Goal: Ask a question: Seek information or help from site administrators or community

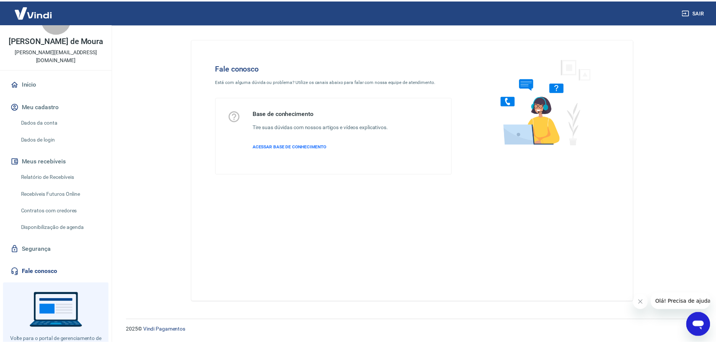
scroll to position [55, 0]
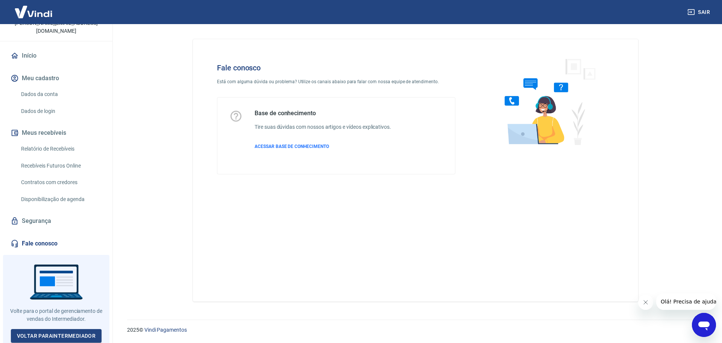
click at [61, 91] on link "Dados da conta" at bounding box center [60, 93] width 85 height 15
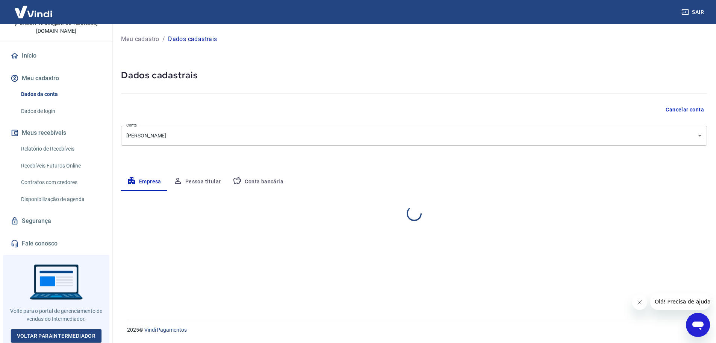
select select "PR"
select select "business"
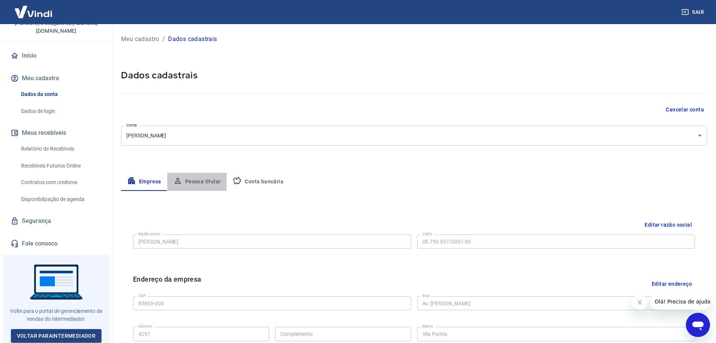
click at [190, 183] on button "Pessoa titular" at bounding box center [197, 182] width 60 height 18
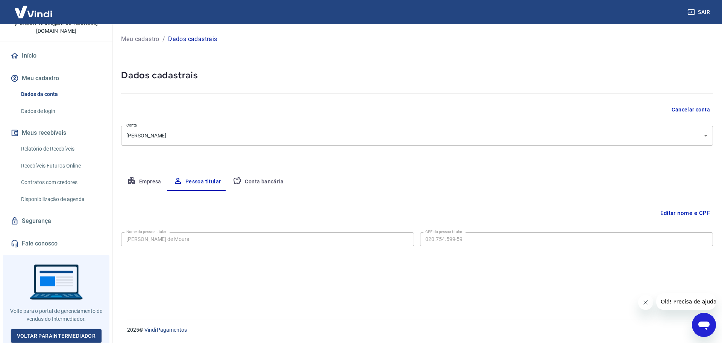
click at [247, 181] on button "Conta bancária" at bounding box center [258, 182] width 63 height 18
select select "1"
click at [144, 181] on button "Empresa" at bounding box center [144, 182] width 46 height 18
select select "PR"
select select "business"
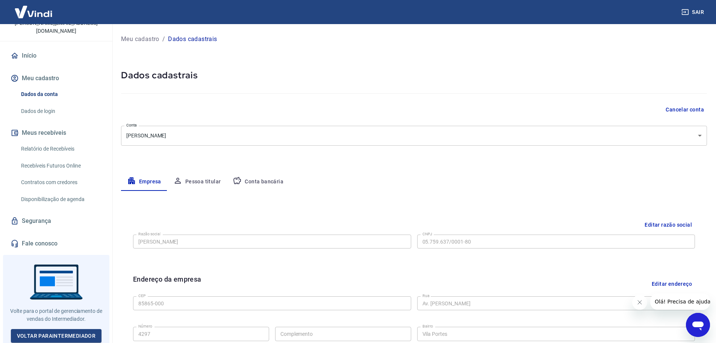
click at [198, 187] on button "Pessoa titular" at bounding box center [197, 182] width 60 height 18
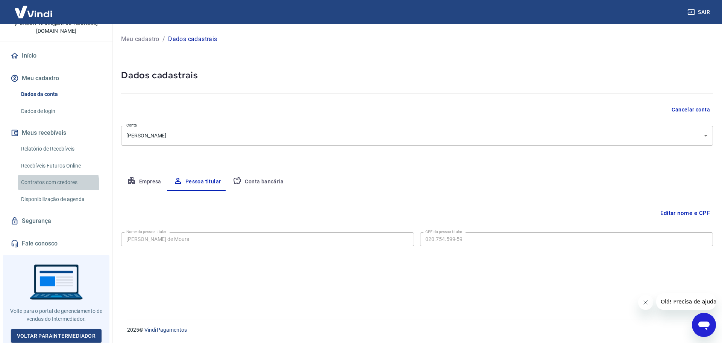
click at [50, 184] on link "Contratos com credores" at bounding box center [60, 181] width 85 height 15
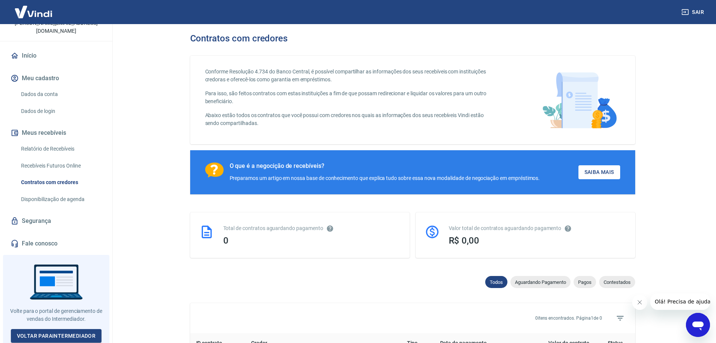
click at [59, 169] on link "Recebíveis Futuros Online" at bounding box center [60, 165] width 85 height 15
click at [40, 92] on link "Dados da conta" at bounding box center [60, 93] width 85 height 15
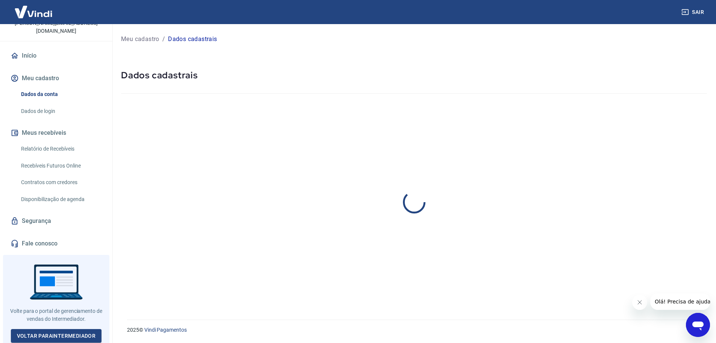
select select "PR"
select select "business"
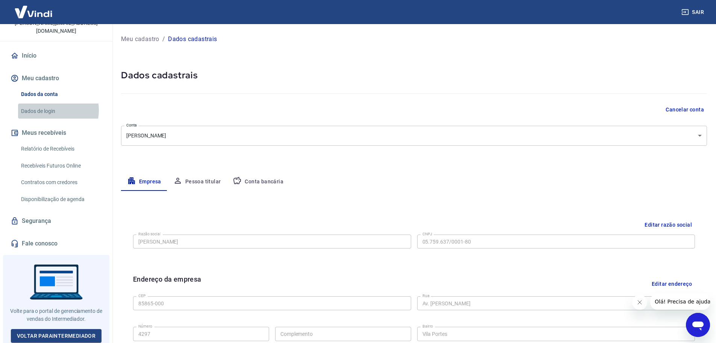
click at [49, 110] on link "Dados de login" at bounding box center [60, 110] width 85 height 15
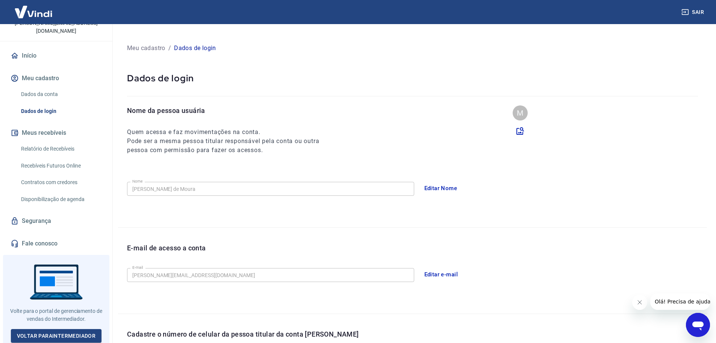
click at [71, 201] on link "Disponibilização de agenda" at bounding box center [60, 198] width 85 height 15
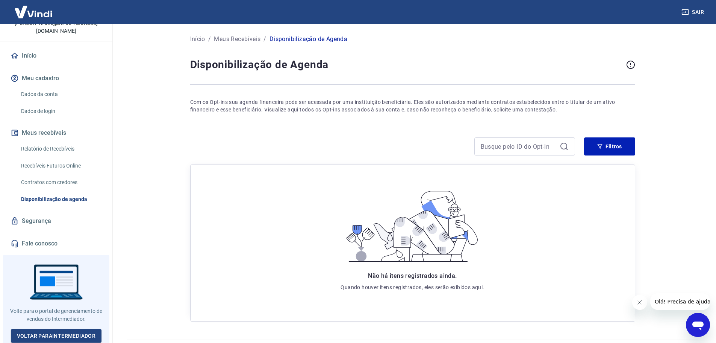
scroll to position [20, 0]
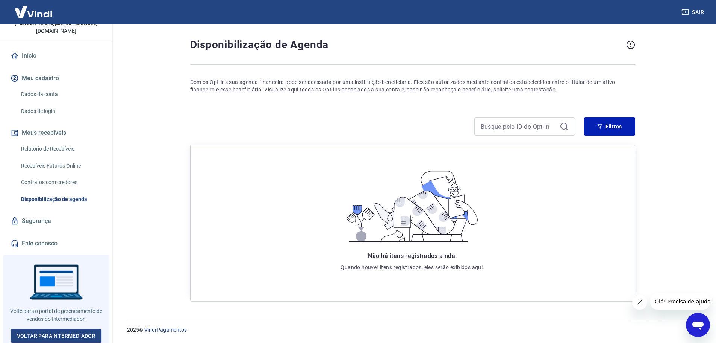
click at [65, 221] on link "Segurança" at bounding box center [56, 220] width 94 height 17
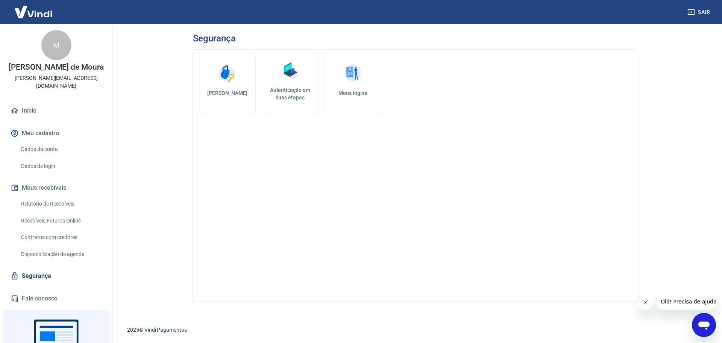
click at [699, 313] on button "Abrir janela de mensagens" at bounding box center [704, 324] width 24 height 24
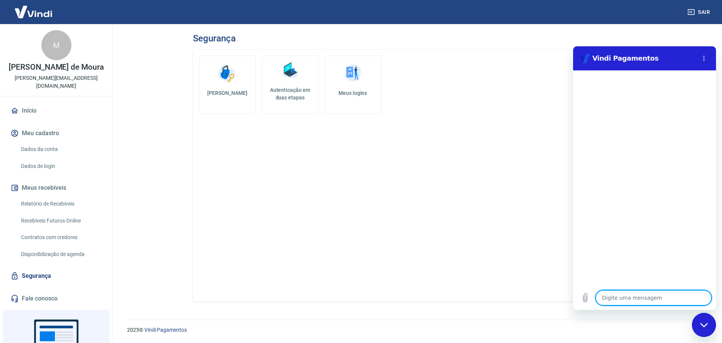
type textarea "O"
type textarea "x"
type textarea "Ol"
type textarea "x"
type textarea "[PERSON_NAME]"
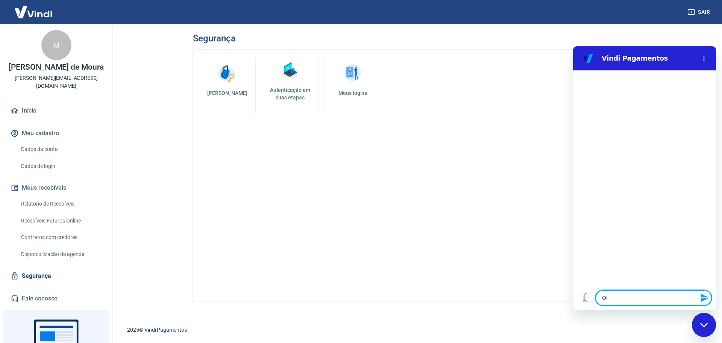
type textarea "x"
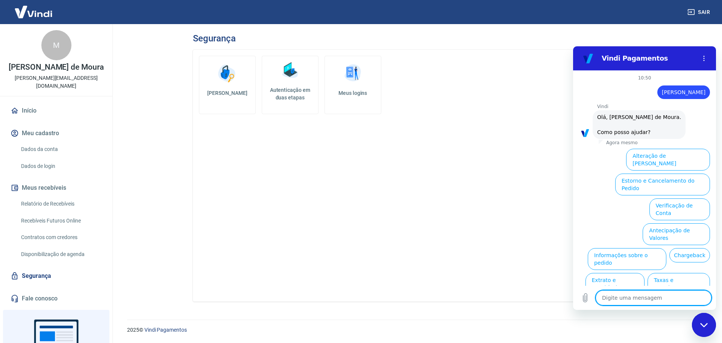
scroll to position [18, 0]
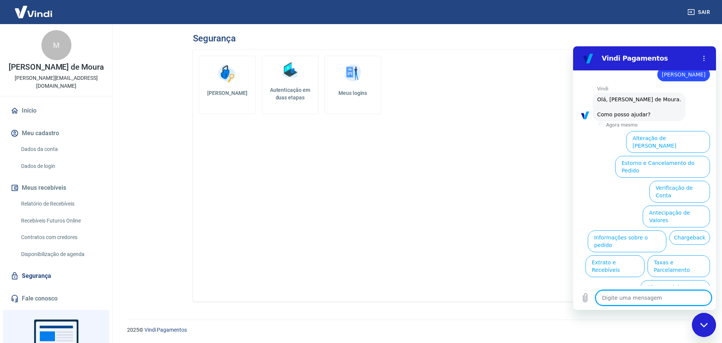
click at [673, 296] on textarea at bounding box center [654, 297] width 116 height 15
type textarea "F"
type textarea "x"
type textarea "Fa"
type textarea "x"
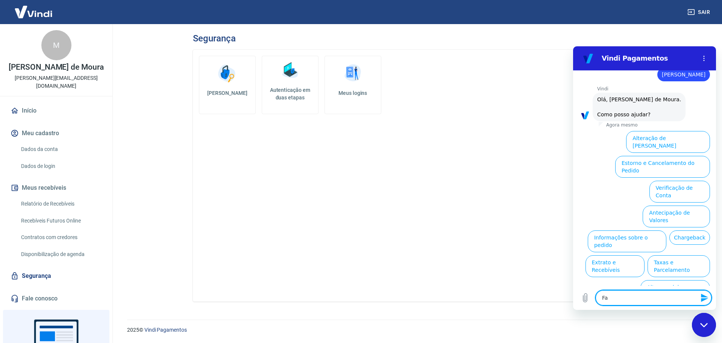
type textarea "Fal"
type textarea "x"
type textarea "Fala"
type textarea "x"
type textarea "Falar"
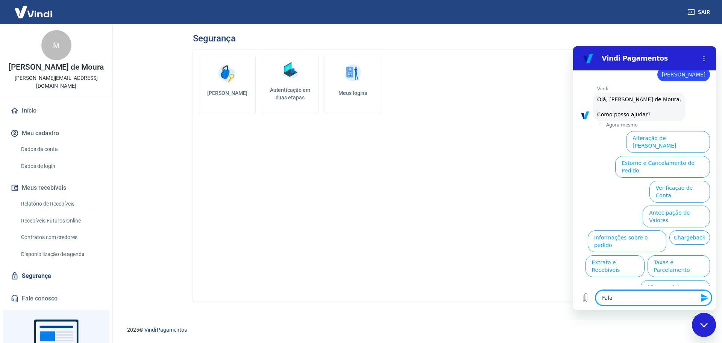
type textarea "x"
type textarea "Falar"
type textarea "x"
type textarea "Falar c"
type textarea "x"
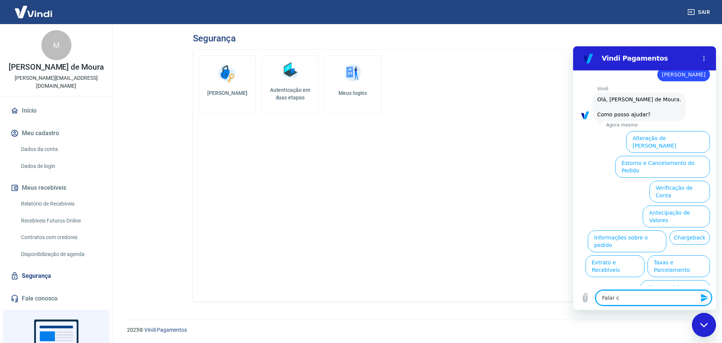
type textarea "Falar cp"
type textarea "x"
type textarea "Falar cpm"
type textarea "x"
type textarea "Falar cp"
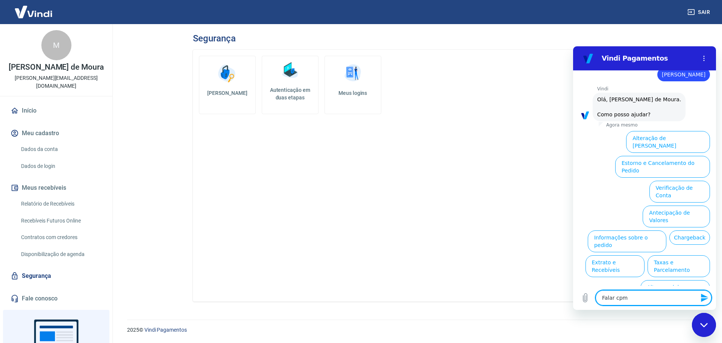
type textarea "x"
type textarea "Falar c"
type textarea "x"
type textarea "Falar co"
type textarea "x"
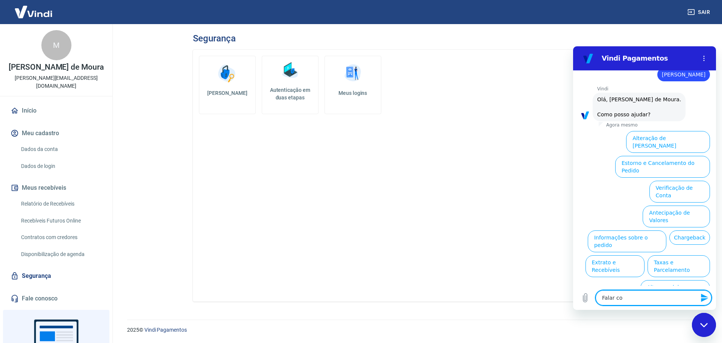
type textarea "Falar com"
type textarea "x"
type textarea "Falar com"
type textarea "x"
type textarea "Falar com a"
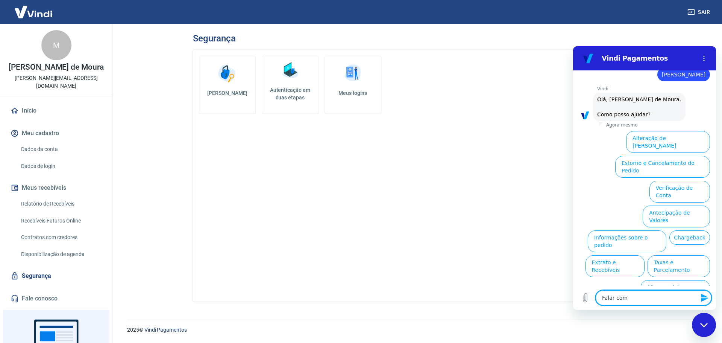
type textarea "x"
type textarea "Falar com at"
type textarea "x"
type textarea "Falar com ate"
type textarea "x"
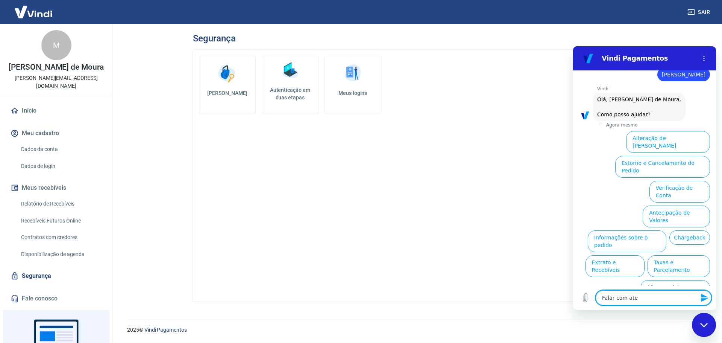
type textarea "Falar com [GEOGRAPHIC_DATA]"
type textarea "x"
type textarea "Falar com atend"
type textarea "x"
type textarea "Falar com atende"
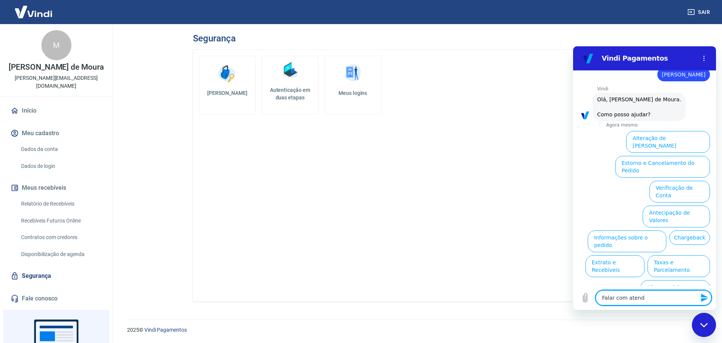
type textarea "x"
type textarea "Falar com atenden"
type textarea "x"
type textarea "Falar com atendent"
type textarea "x"
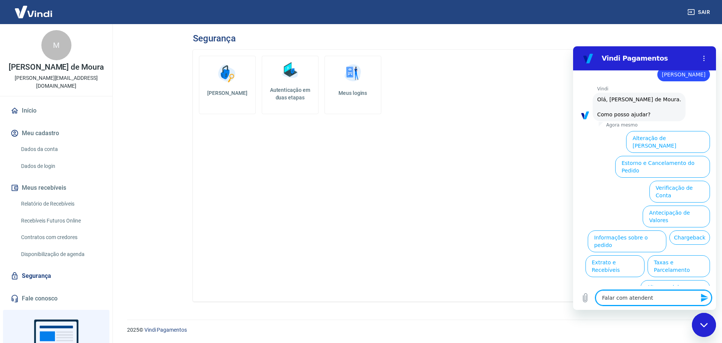
type textarea "Falar com atendente"
type textarea "x"
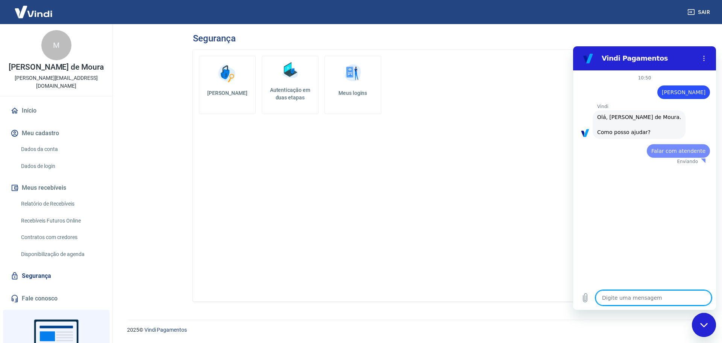
scroll to position [0, 0]
type textarea "x"
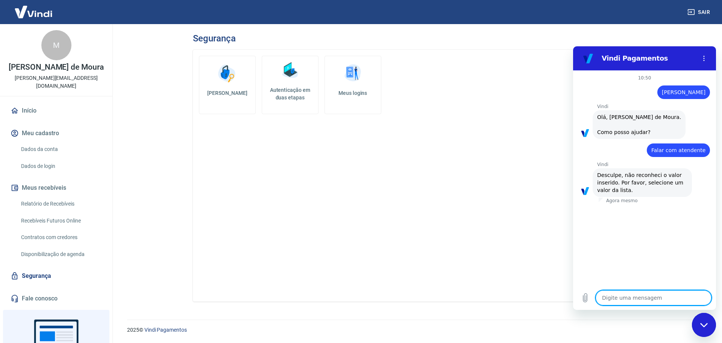
click at [648, 302] on textarea at bounding box center [654, 297] width 116 height 15
type textarea "O"
type textarea "x"
type textarea "Ol"
type textarea "x"
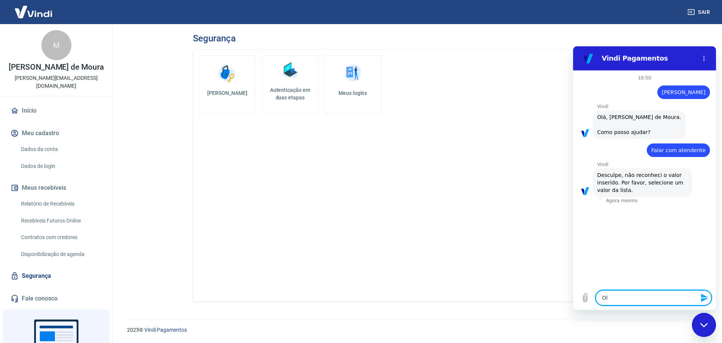
type textarea "[PERSON_NAME]"
type textarea "x"
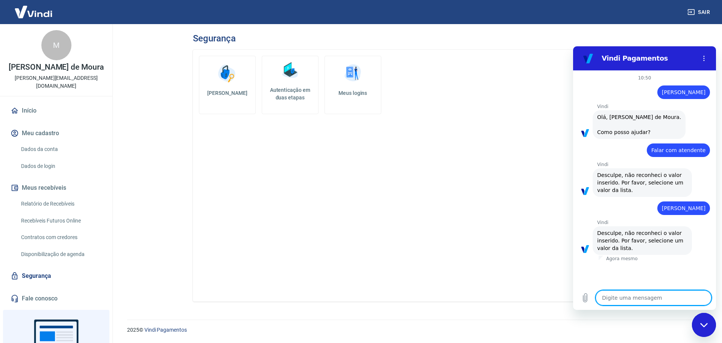
click at [648, 302] on textarea at bounding box center [654, 297] width 116 height 15
click at [699, 323] on div "Fechar janela de mensagens" at bounding box center [704, 324] width 23 height 23
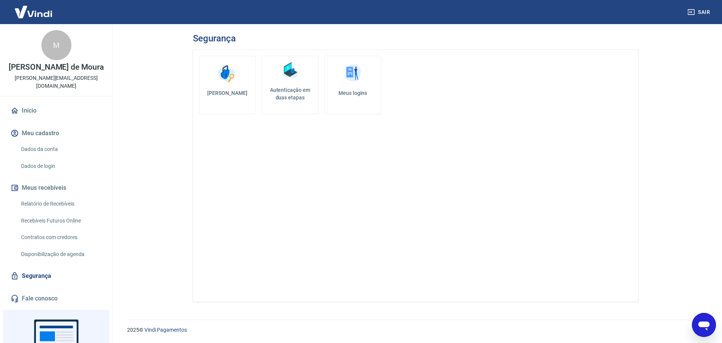
click at [699, 323] on icon "Abrir janela de mensagens" at bounding box center [703, 325] width 11 height 9
type textarea "x"
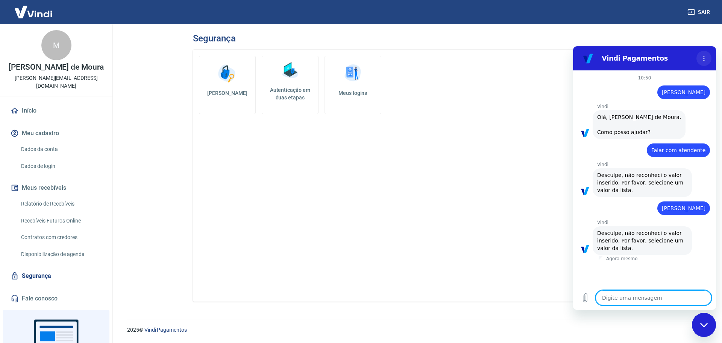
click at [705, 57] on button "Menu de opções" at bounding box center [703, 58] width 15 height 15
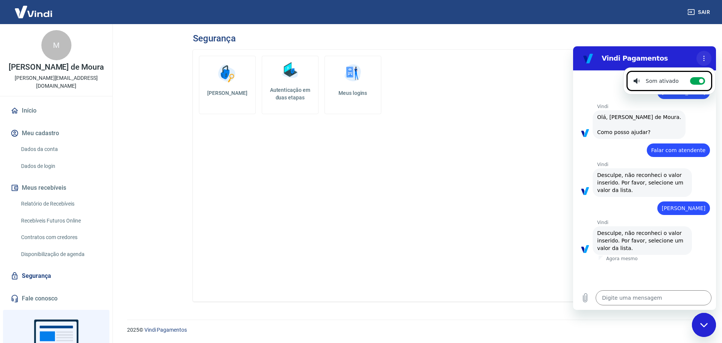
click at [699, 60] on button "Menu de opções" at bounding box center [703, 58] width 15 height 15
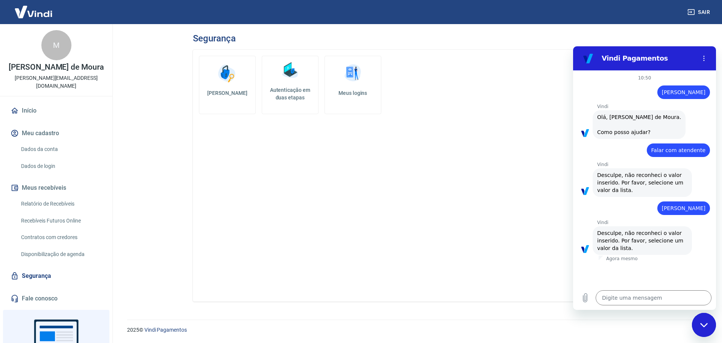
drag, startPoint x: 626, startPoint y: 55, endPoint x: 626, endPoint y: 64, distance: 8.6
click at [626, 55] on h2 "Vindi Pagamentos" at bounding box center [648, 58] width 92 height 9
click at [659, 294] on textarea at bounding box center [654, 297] width 116 height 15
type textarea "1"
type textarea "x"
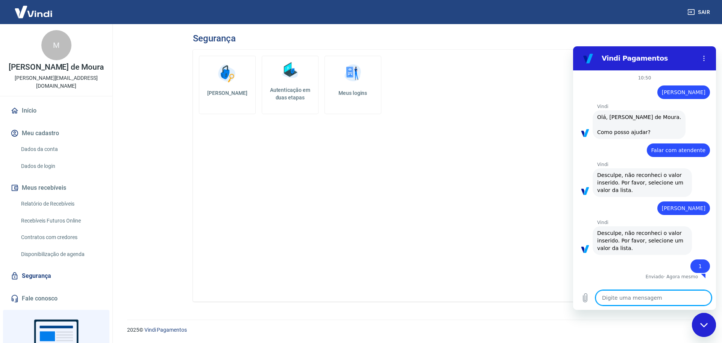
type textarea "x"
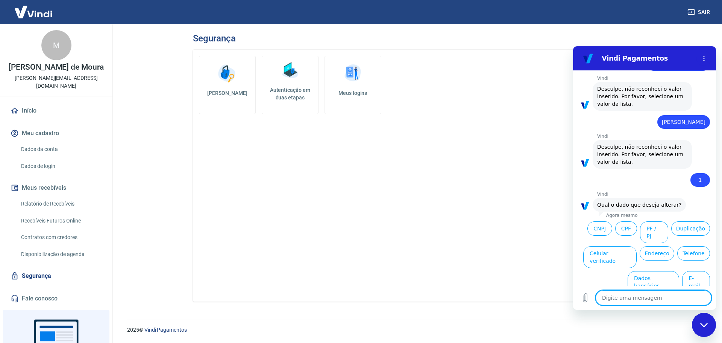
scroll to position [107, 0]
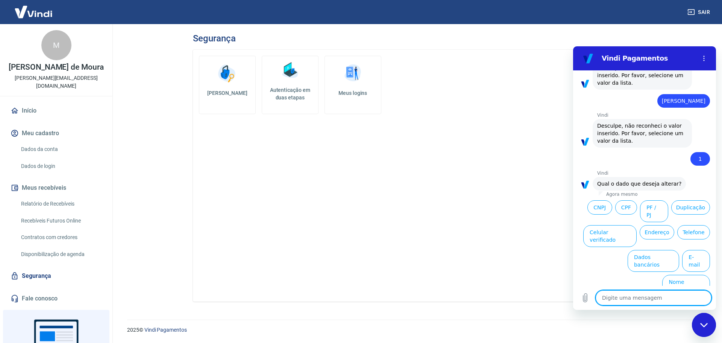
click at [670, 296] on textarea at bounding box center [654, 297] width 116 height 15
type textarea "V"
type textarea "x"
type textarea "Vo"
type textarea "x"
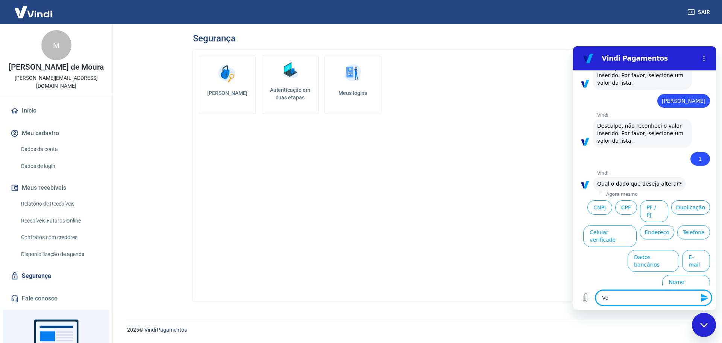
type textarea "Vol"
type textarea "x"
type textarea "Volrt"
type textarea "x"
type textarea "Volrta"
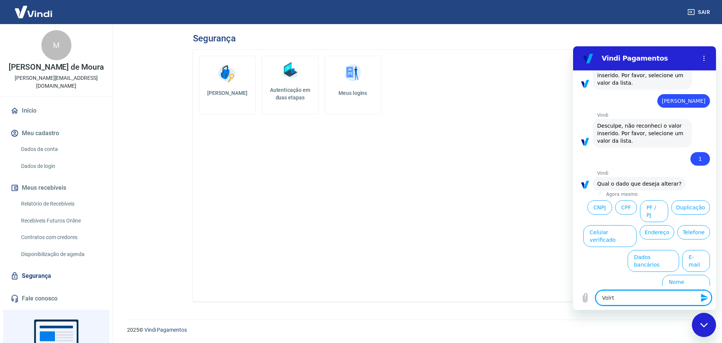
type textarea "x"
type textarea "Volrt"
type textarea "x"
type textarea "Volr"
type textarea "x"
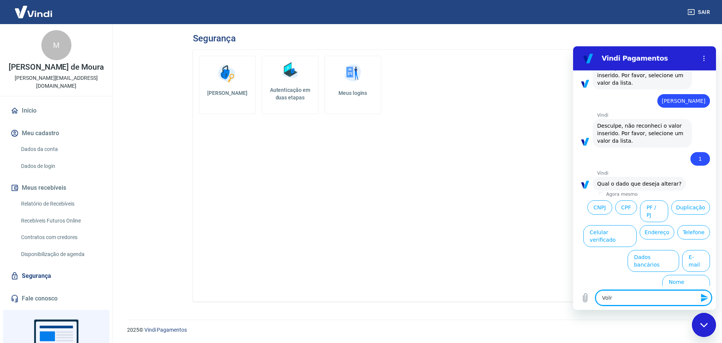
type textarea "Vol"
type textarea "x"
type textarea "Volt"
type textarea "x"
type textarea "Volta"
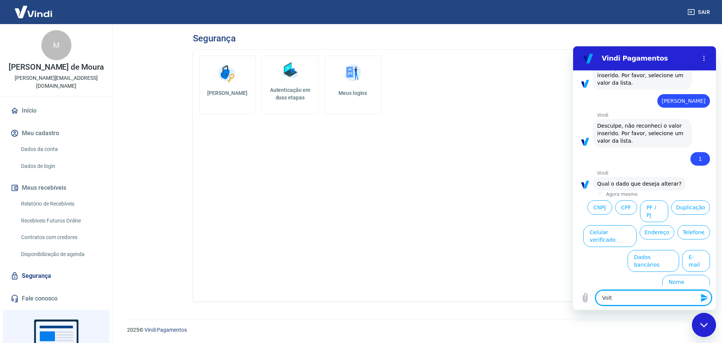
type textarea "x"
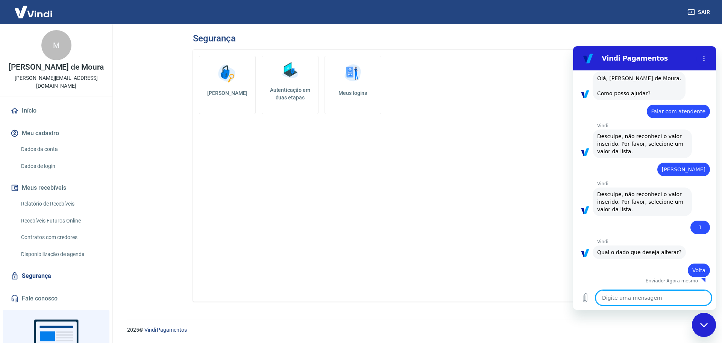
type textarea "x"
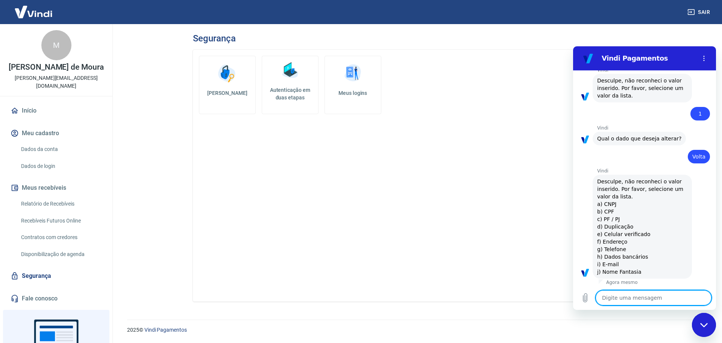
scroll to position [154, 0]
type textarea "v"
type textarea "x"
type textarea "vo"
type textarea "x"
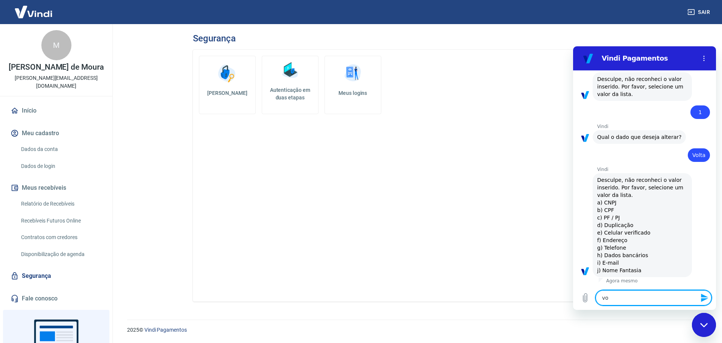
type textarea "vol"
type textarea "x"
type textarea "volt"
type textarea "x"
type textarea "volta"
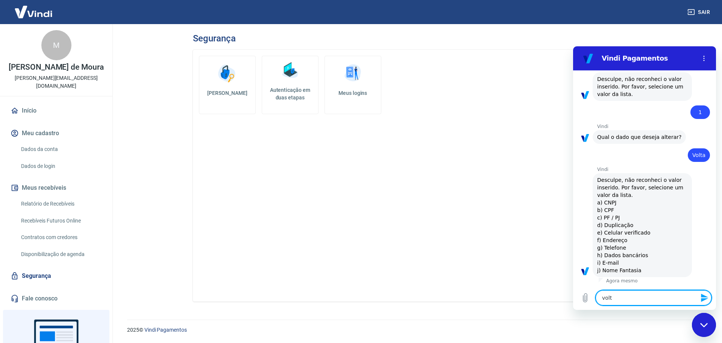
type textarea "x"
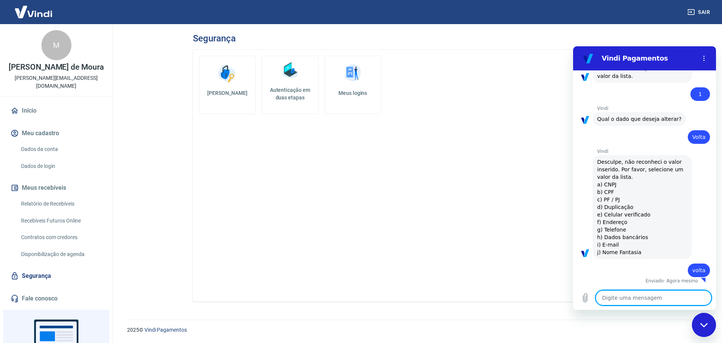
type textarea "x"
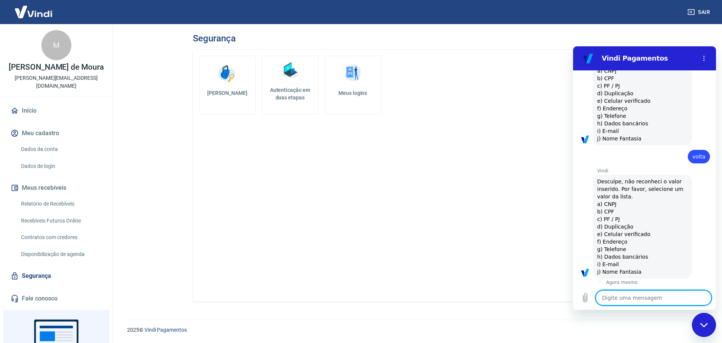
scroll to position [287, 0]
type textarea "E"
type textarea "x"
type textarea "En"
type textarea "x"
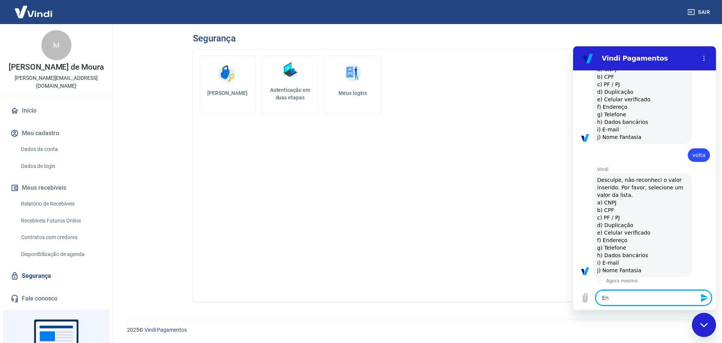
type textarea "Enc"
type textarea "x"
type textarea "Ence"
type textarea "x"
type textarea "Encer"
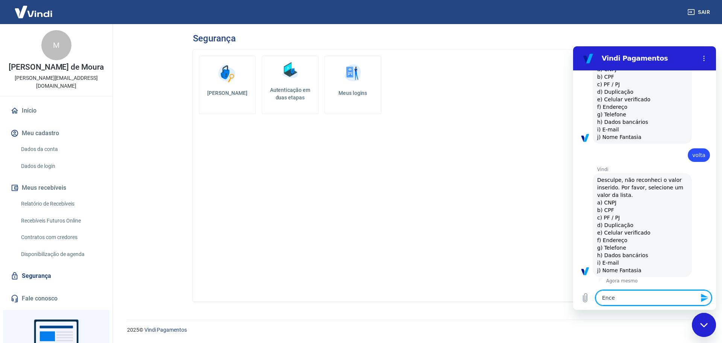
type textarea "x"
type textarea "Encerr"
type textarea "x"
type textarea "Encerra"
type textarea "x"
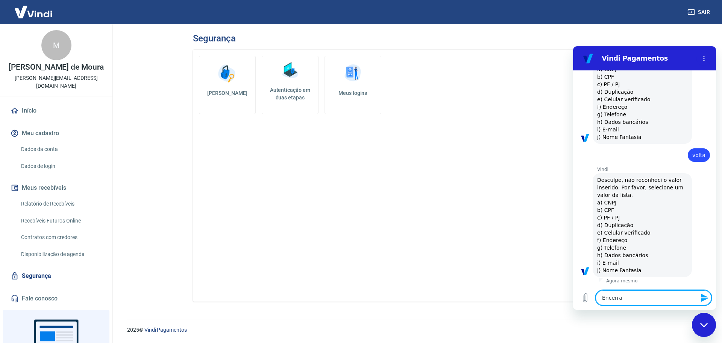
type textarea "Encerrae"
type textarea "x"
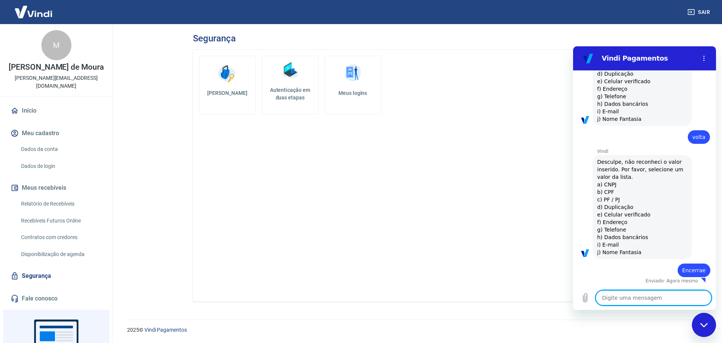
type textarea "x"
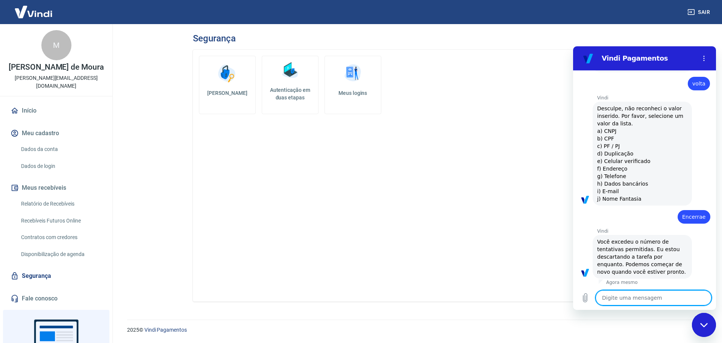
click at [660, 302] on textarea at bounding box center [654, 297] width 116 height 15
type textarea "E"
type textarea "x"
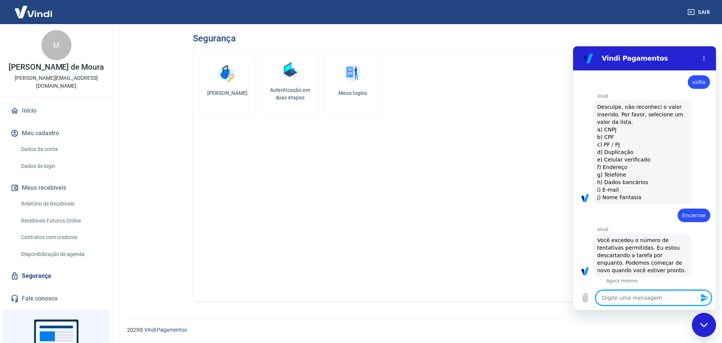
type textarea "o"
type textarea "x"
type textarea "ok"
type textarea "x"
type textarea "o"
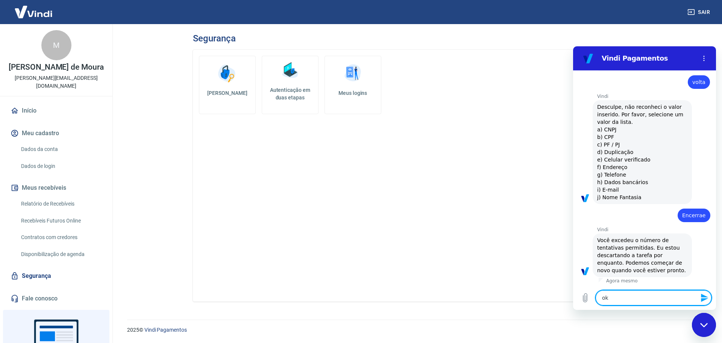
type textarea "x"
type textarea "oi"
type textarea "x"
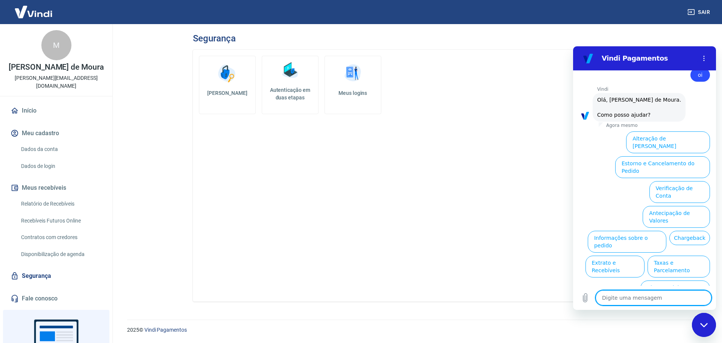
scroll to position [573, 0]
click at [680, 305] on button "Assinaturas e Faturas Tray" at bounding box center [673, 316] width 73 height 22
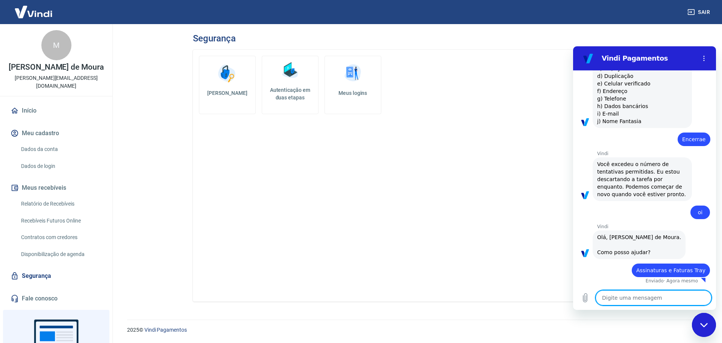
type textarea "x"
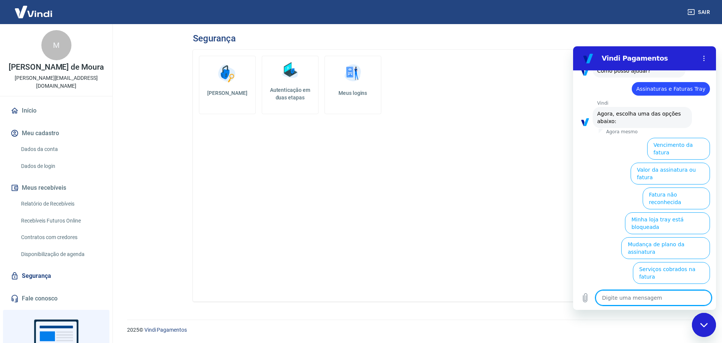
scroll to position [624, 0]
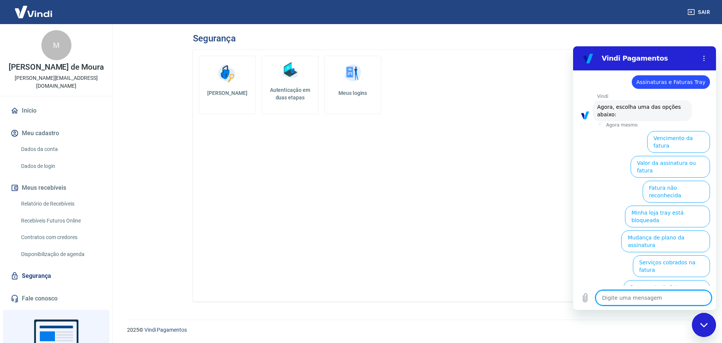
click at [648, 302] on textarea at bounding box center [654, 297] width 116 height 15
type textarea "V"
type textarea "x"
type textarea "Vo"
type textarea "x"
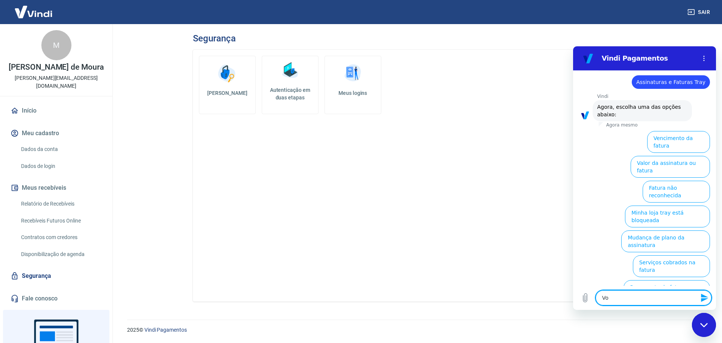
type textarea "Vol"
type textarea "x"
type textarea "Volt"
type textarea "x"
type textarea "Volta"
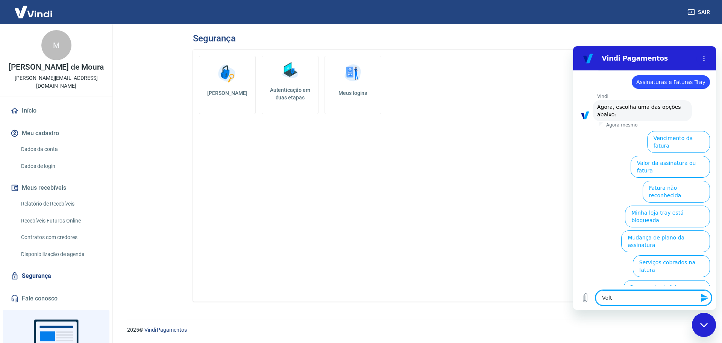
type textarea "x"
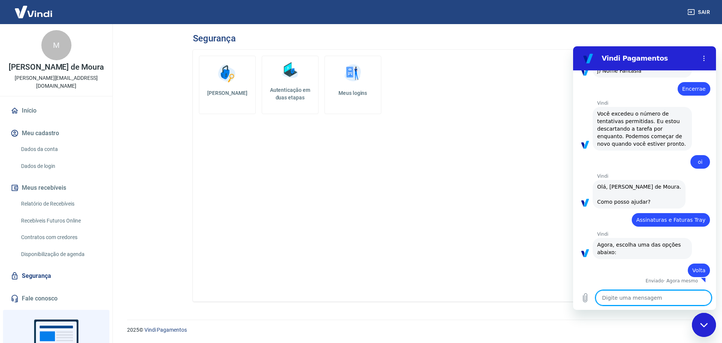
type textarea "x"
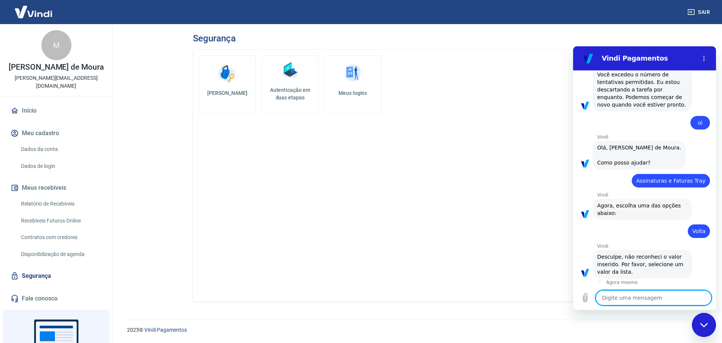
type textarea "E"
type textarea "x"
type textarea "Em"
type textarea "x"
type textarea "Emv"
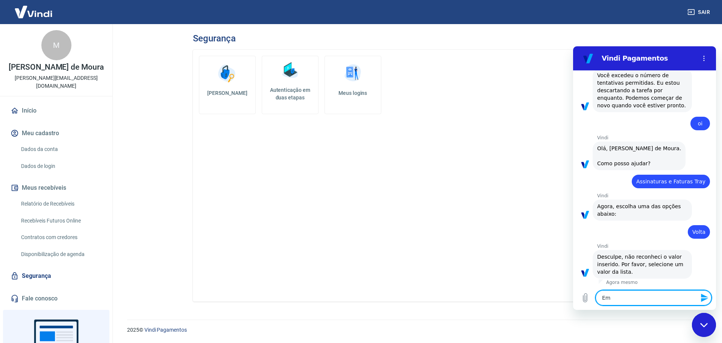
type textarea "x"
type textarea "Em"
type textarea "x"
type textarea "Emc"
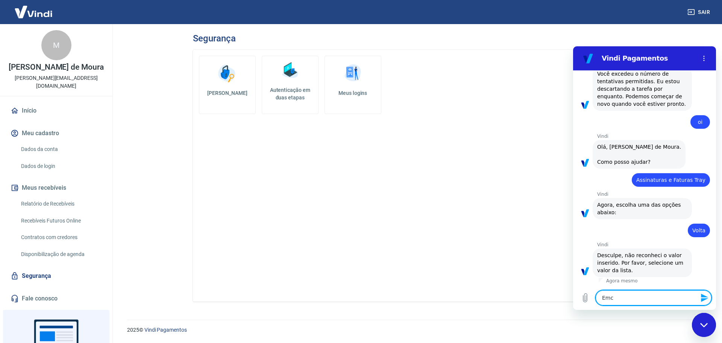
type textarea "x"
type textarea "Emce"
type textarea "x"
type textarea "Emcer"
type textarea "x"
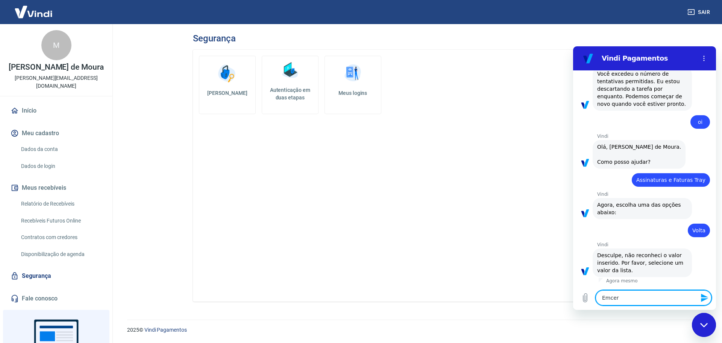
type textarea "Emcerr"
type textarea "x"
type textarea "Emcerra"
type textarea "x"
type textarea "Emcerrar"
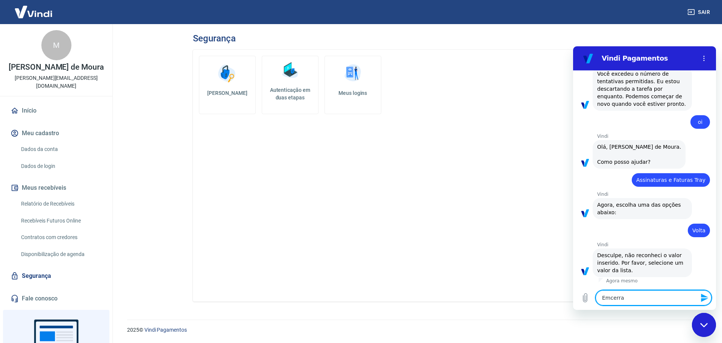
type textarea "x"
type textarea "Emcerra"
type textarea "x"
type textarea "Emcerr"
type textarea "x"
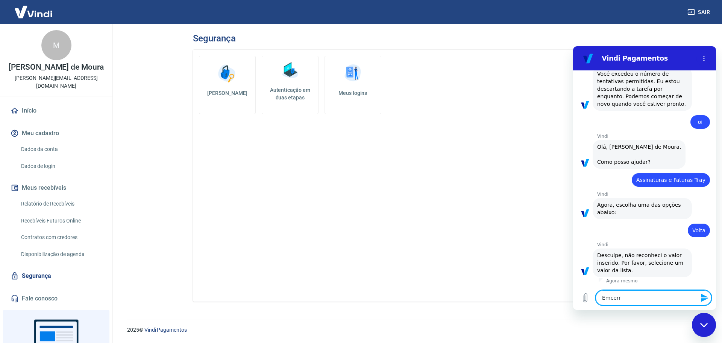
type textarea "Emcer"
type textarea "x"
type textarea "Emce"
type textarea "x"
type textarea "Emc"
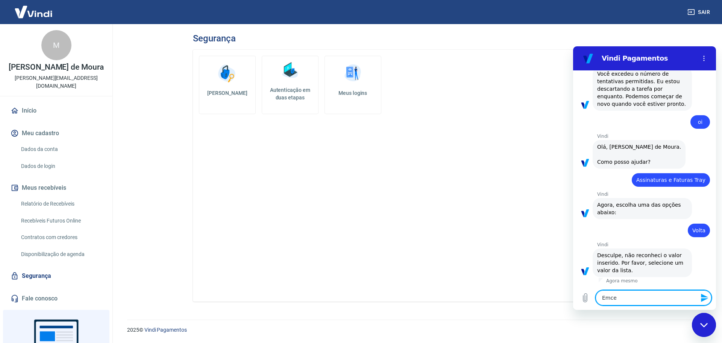
type textarea "x"
type textarea "Em"
type textarea "x"
type textarea "E"
type textarea "x"
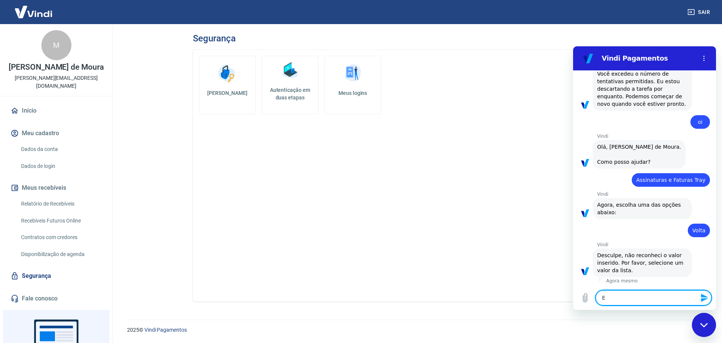
type textarea "En"
type textarea "x"
type textarea "Enc"
type textarea "x"
type textarea "Ence"
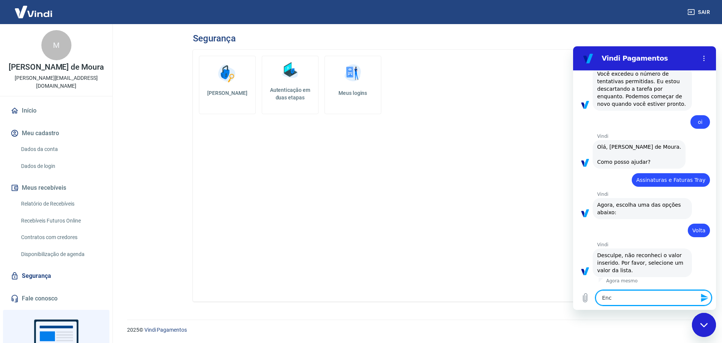
type textarea "x"
type textarea "Encer"
type textarea "x"
type textarea "Encerr"
type textarea "x"
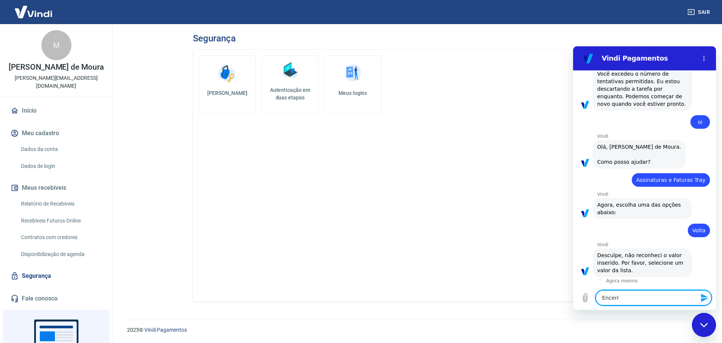
type textarea "Encerra"
type textarea "x"
type textarea "Encerrar"
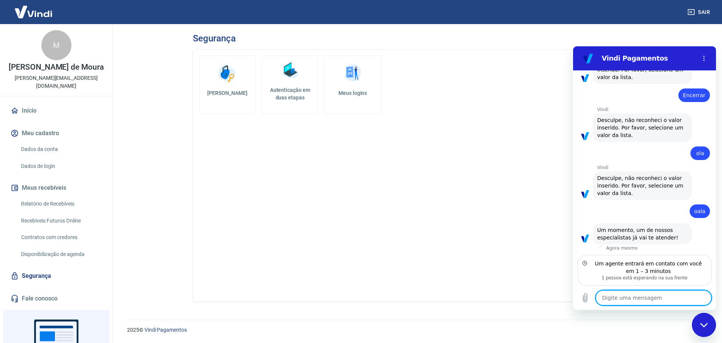
scroll to position [720, 0]
click at [647, 301] on textarea at bounding box center [654, 297] width 116 height 15
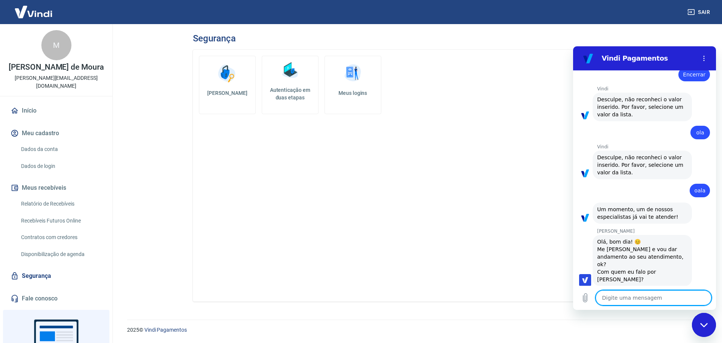
scroll to position [741, 0]
click at [647, 301] on textarea at bounding box center [654, 297] width 116 height 15
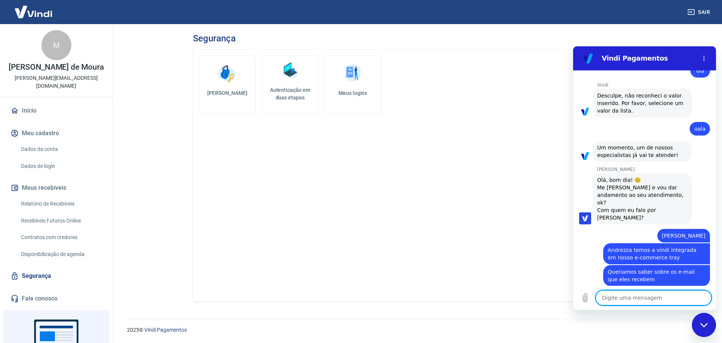
scroll to position [803, 0]
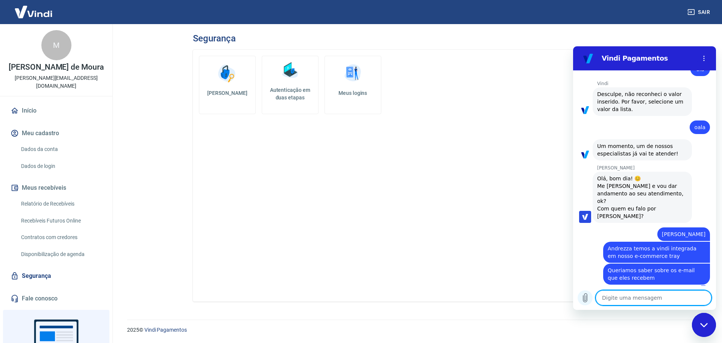
click at [586, 296] on icon "Carregar arquivo" at bounding box center [585, 297] width 4 height 9
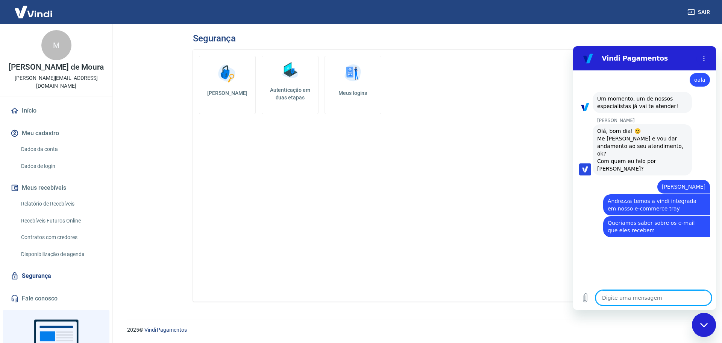
scroll to position [849, 0]
click at [615, 297] on textarea at bounding box center [654, 297] width 116 height 15
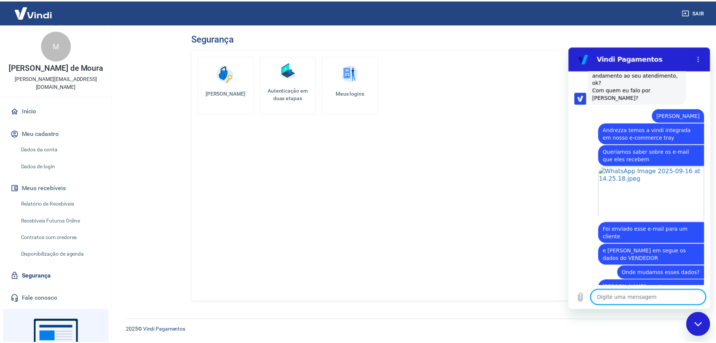
scroll to position [923, 0]
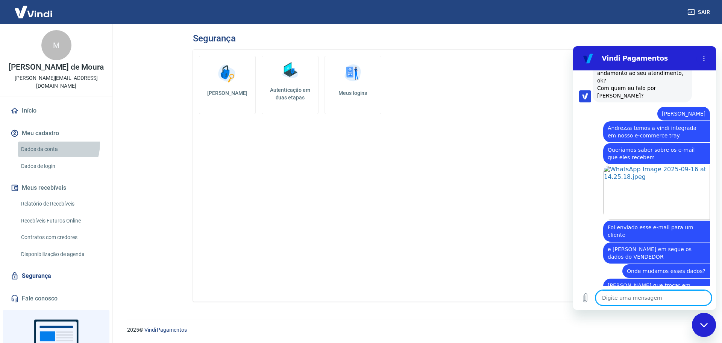
click at [48, 143] on link "Dados da conta" at bounding box center [60, 148] width 85 height 15
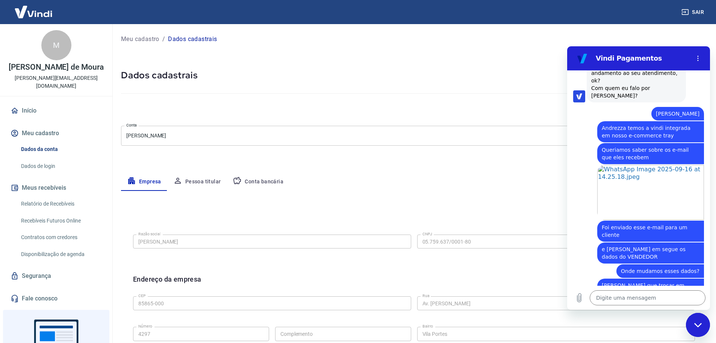
click at [190, 183] on button "Pessoa titular" at bounding box center [197, 182] width 60 height 18
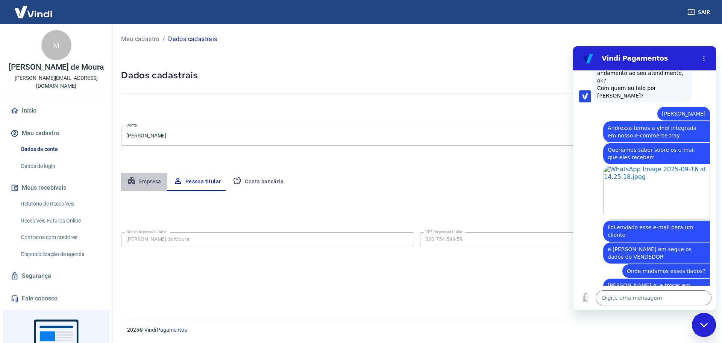
click at [159, 179] on button "Empresa" at bounding box center [144, 182] width 46 height 18
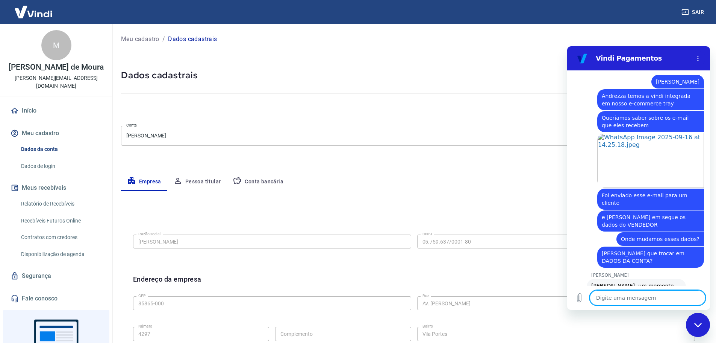
scroll to position [956, 0]
click at [640, 301] on textarea at bounding box center [648, 297] width 116 height 15
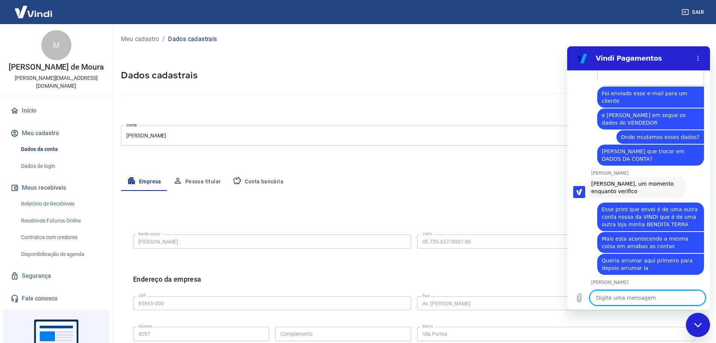
scroll to position [1094, 0]
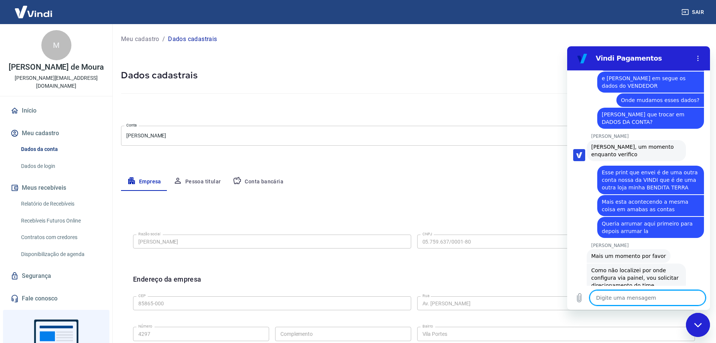
click at [630, 297] on textarea at bounding box center [648, 297] width 116 height 15
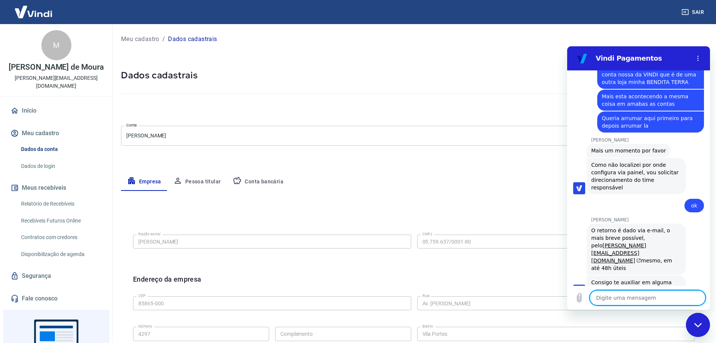
scroll to position [1239, 0]
